Goal: Information Seeking & Learning: Learn about a topic

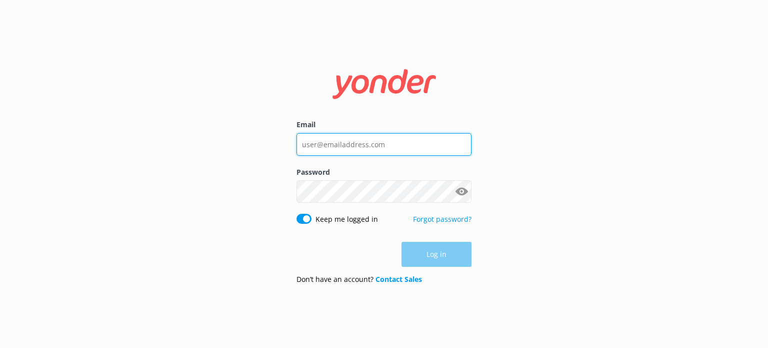
type input "[EMAIL_ADDRESS][DOMAIN_NAME]"
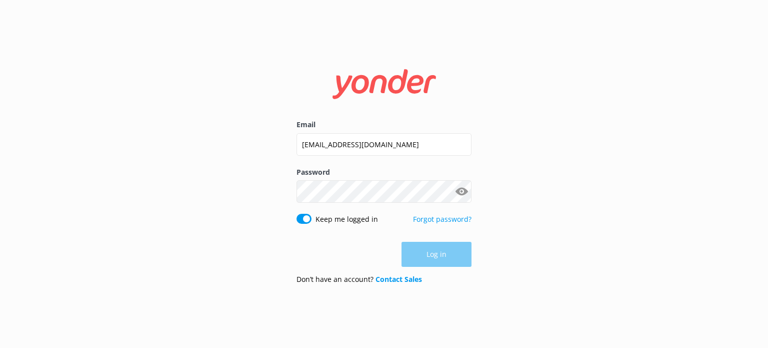
click at [441, 262] on div "Log in" at bounding box center [384, 254] width 175 height 25
click at [441, 259] on button "Log in" at bounding box center [437, 254] width 70 height 25
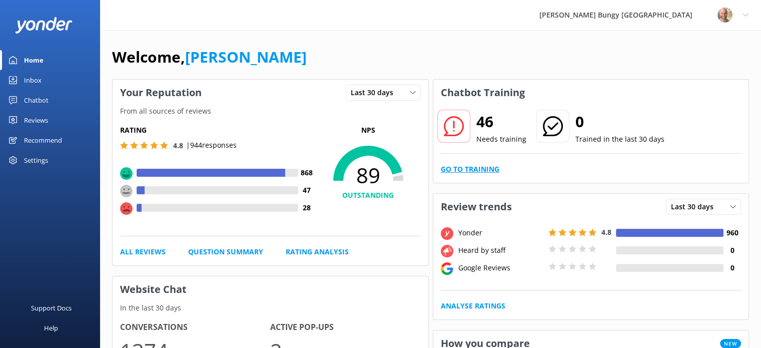
click at [477, 170] on link "Go to Training" at bounding box center [470, 169] width 59 height 11
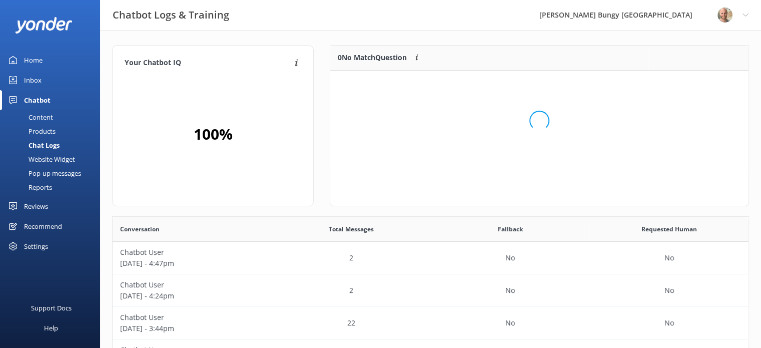
scroll to position [118, 411]
